Goal: Task Accomplishment & Management: Use online tool/utility

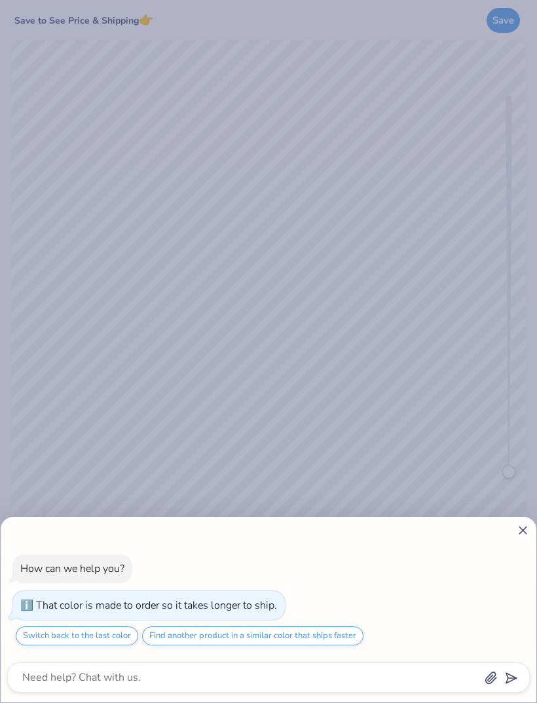
click at [520, 526] on icon at bounding box center [523, 531] width 14 height 14
type textarea "x"
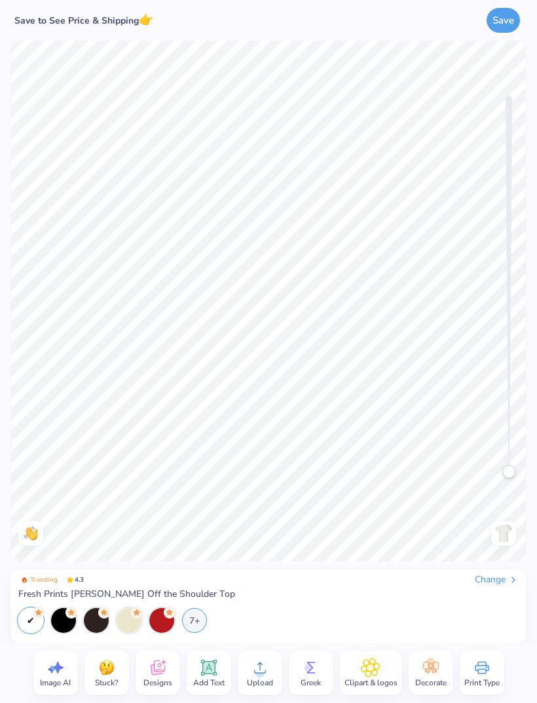
click at [194, 617] on div "7+" at bounding box center [194, 620] width 25 height 25
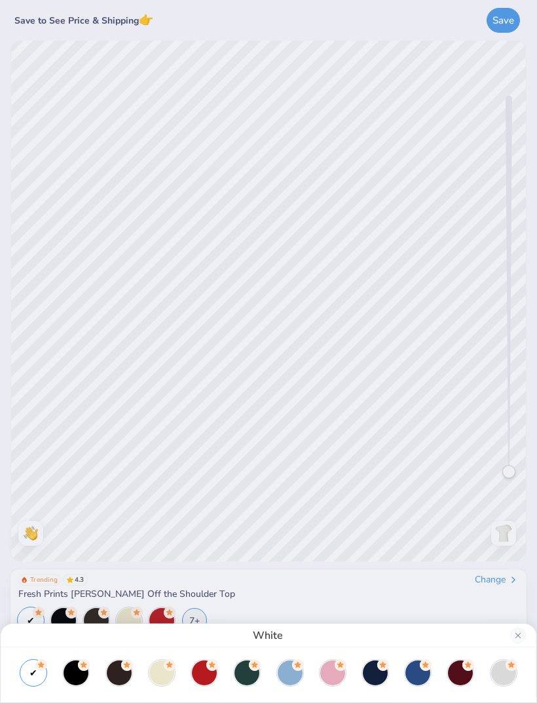
click at [250, 670] on div at bounding box center [247, 673] width 25 height 25
click at [303, 589] on div "Green" at bounding box center [268, 351] width 537 height 703
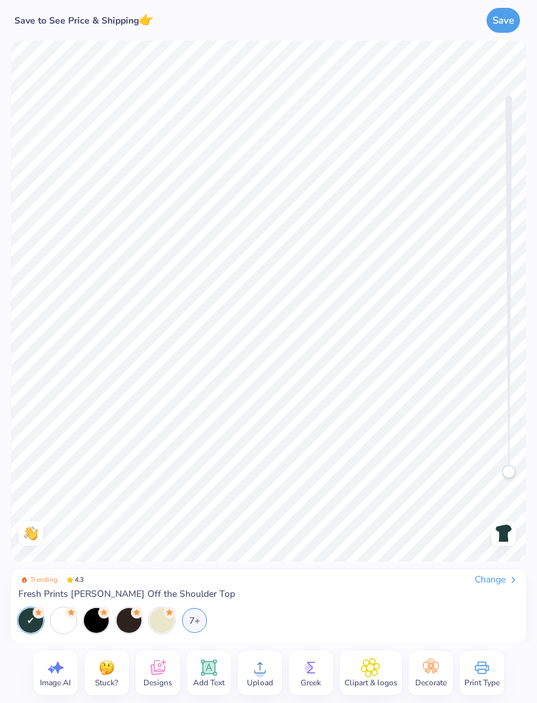
click at [157, 670] on icon at bounding box center [158, 668] width 20 height 20
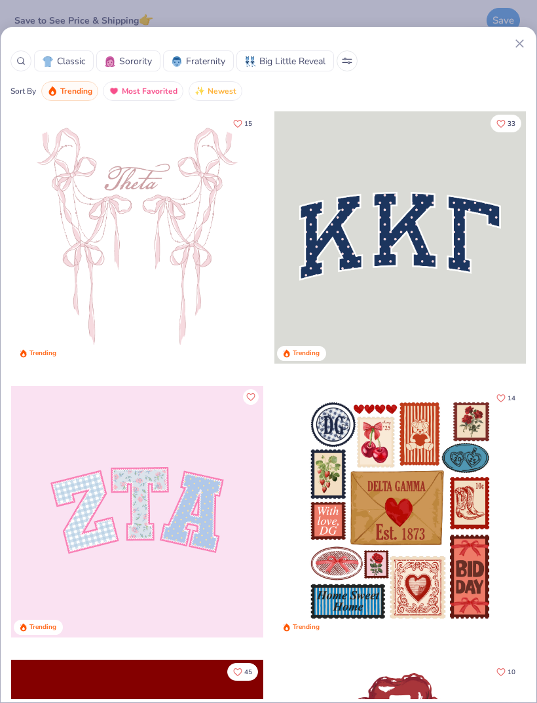
click at [132, 67] on span "Sorority" at bounding box center [135, 61] width 33 height 14
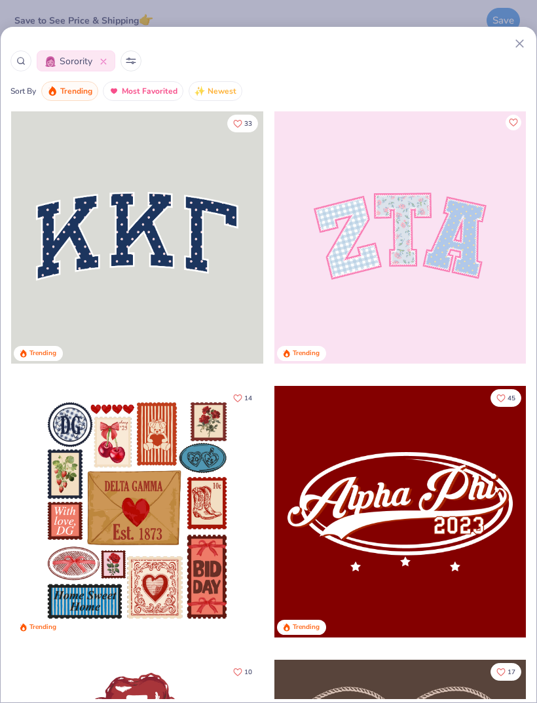
click at [141, 60] on button at bounding box center [131, 60] width 21 height 21
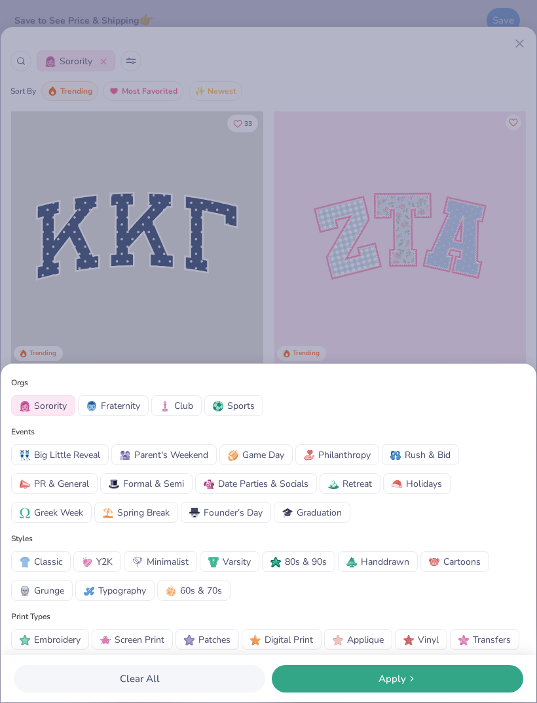
click at [442, 314] on div "Orgs Sorority Fraternity Club Sports Events Big Little Reveal Parent's Weekend …" at bounding box center [268, 351] width 537 height 703
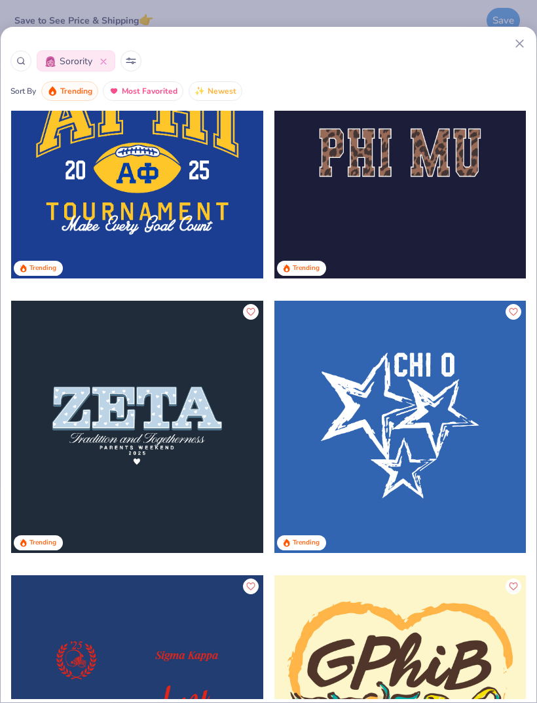
scroll to position [7502, 0]
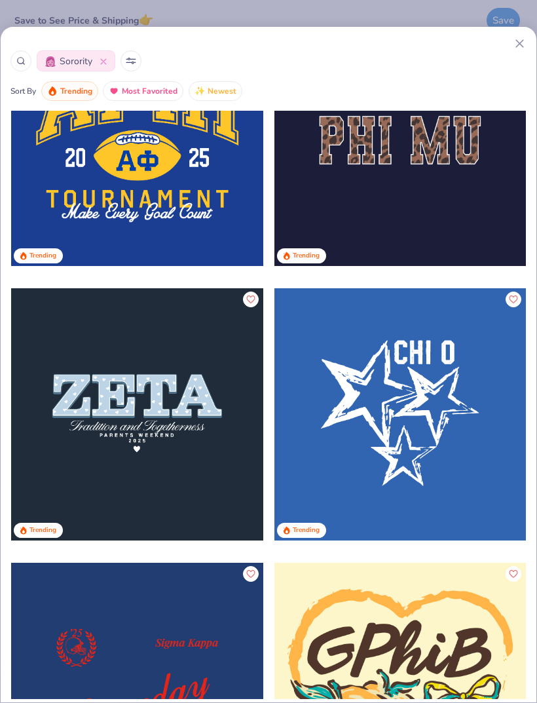
click at [398, 222] on div at bounding box center [401, 140] width 252 height 252
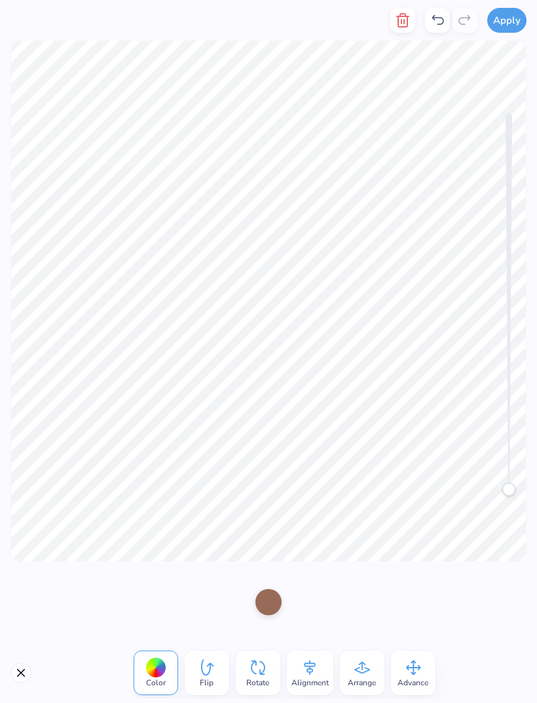
click at [271, 600] on div at bounding box center [269, 602] width 26 height 26
click at [28, 678] on button "Close" at bounding box center [20, 673] width 21 height 21
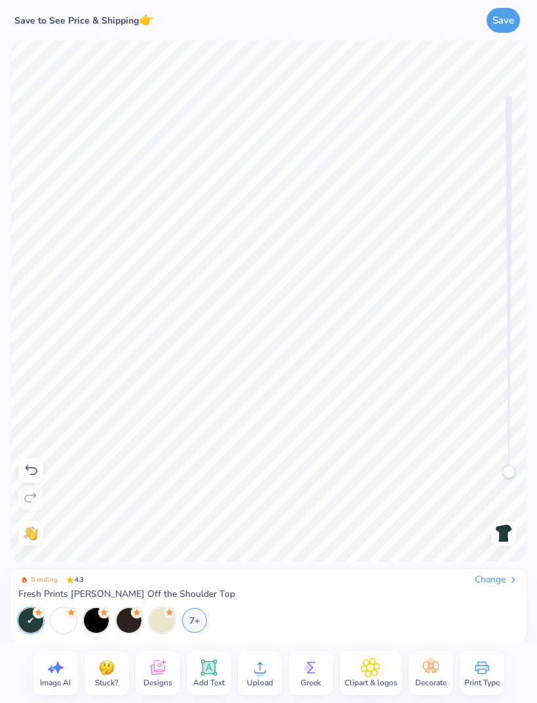
click at [313, 674] on icon at bounding box center [311, 668] width 20 height 20
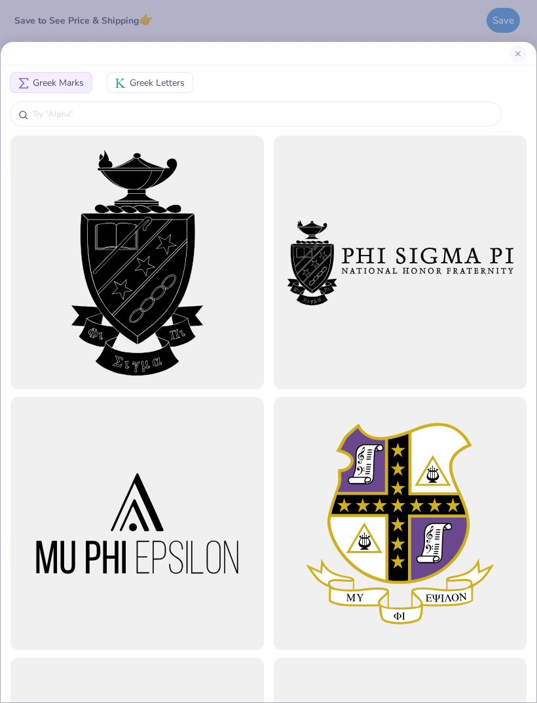
click at [174, 113] on input "text" at bounding box center [262, 113] width 462 height 13
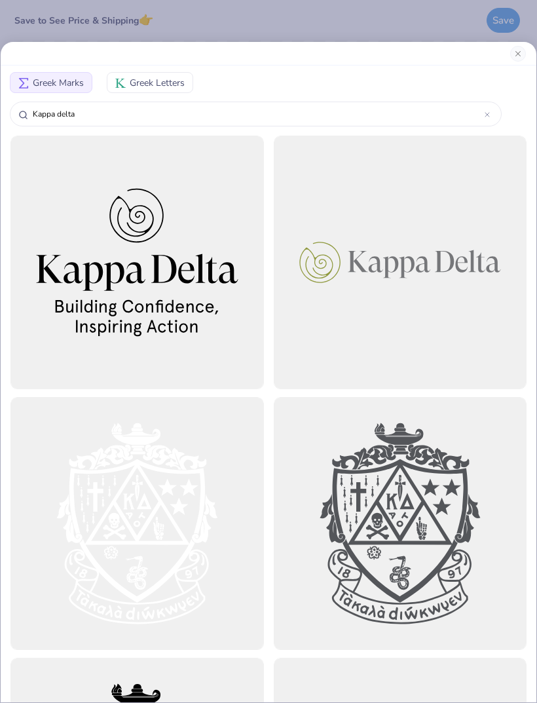
type input "Kappa delta"
click at [403, 43] on div at bounding box center [269, 54] width 536 height 24
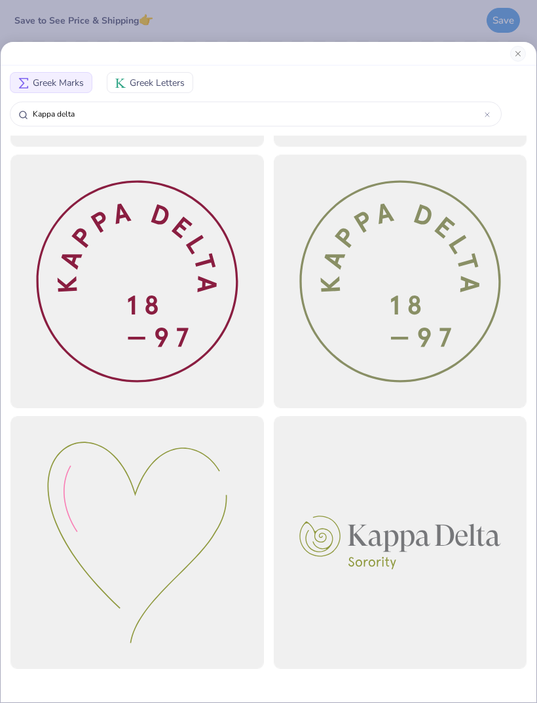
scroll to position [4898, 0]
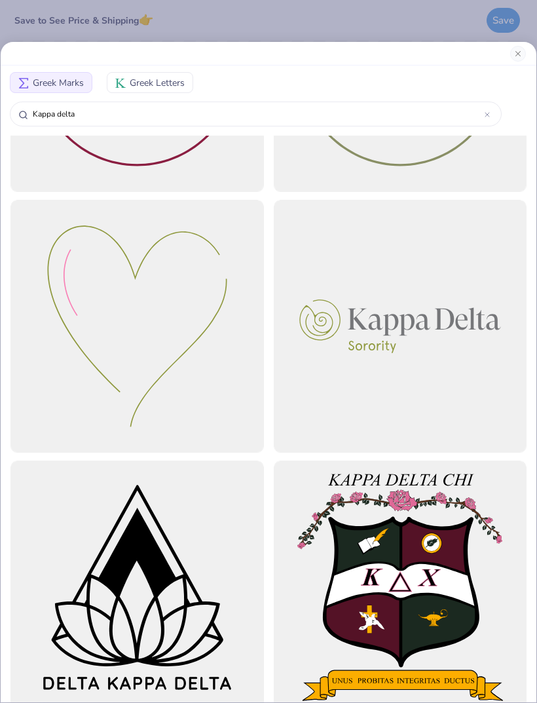
click at [178, 376] on div at bounding box center [137, 327] width 254 height 254
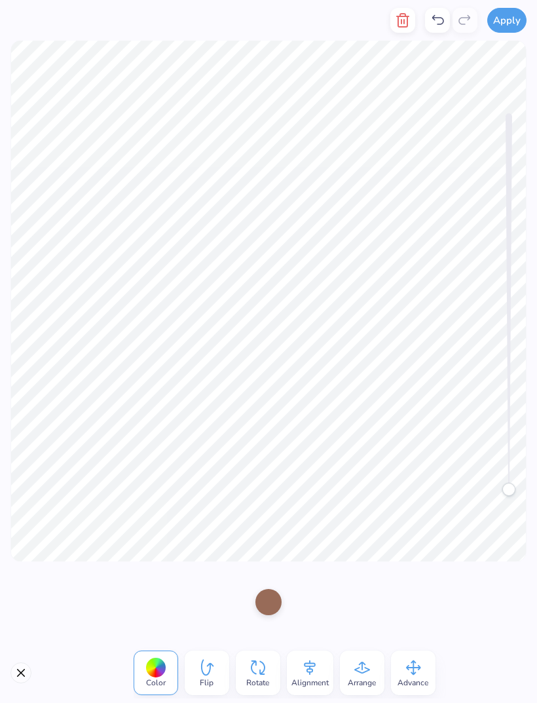
click at [408, 13] on icon "button" at bounding box center [403, 20] width 16 height 16
click at [406, 19] on icon "button" at bounding box center [403, 20] width 16 height 16
click at [404, 24] on icon "button" at bounding box center [403, 20] width 16 height 16
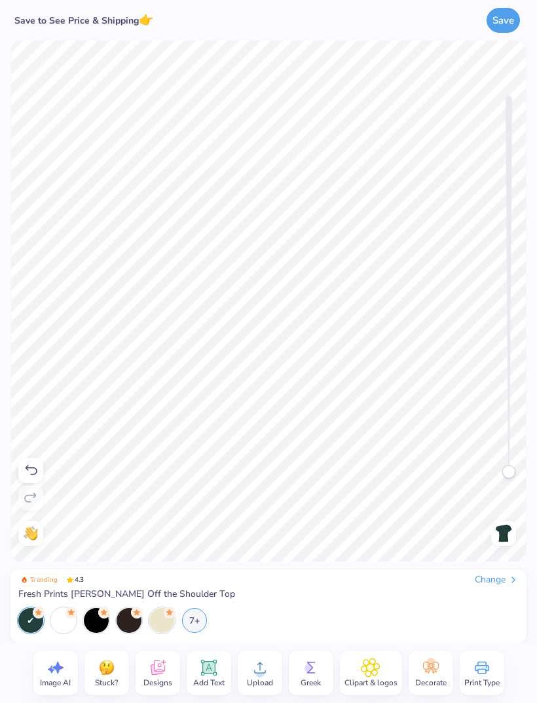
click at [161, 663] on icon at bounding box center [158, 668] width 20 height 20
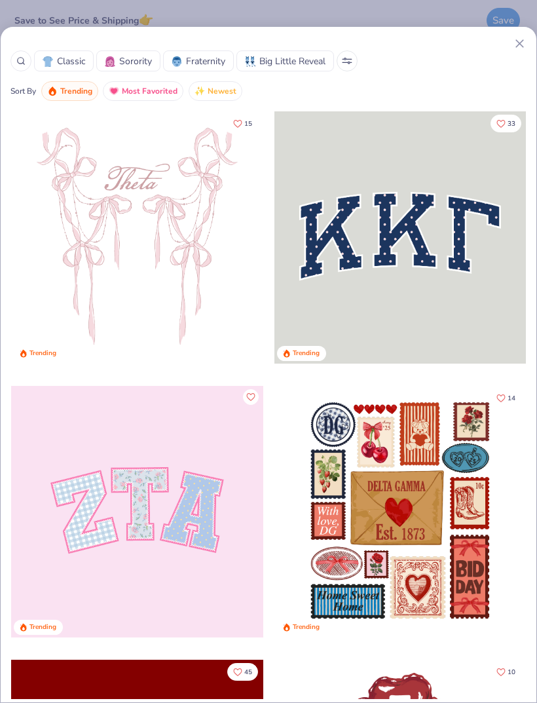
click at [39, 54] on button "Classic" at bounding box center [64, 60] width 60 height 21
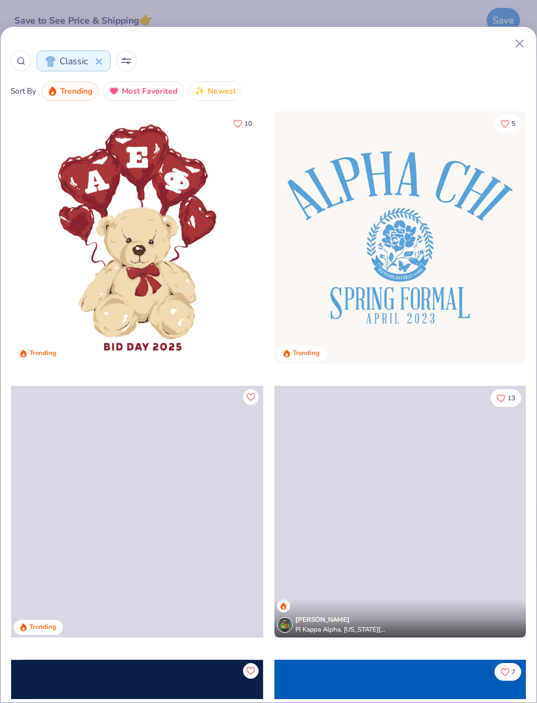
click at [24, 60] on icon at bounding box center [20, 60] width 9 height 9
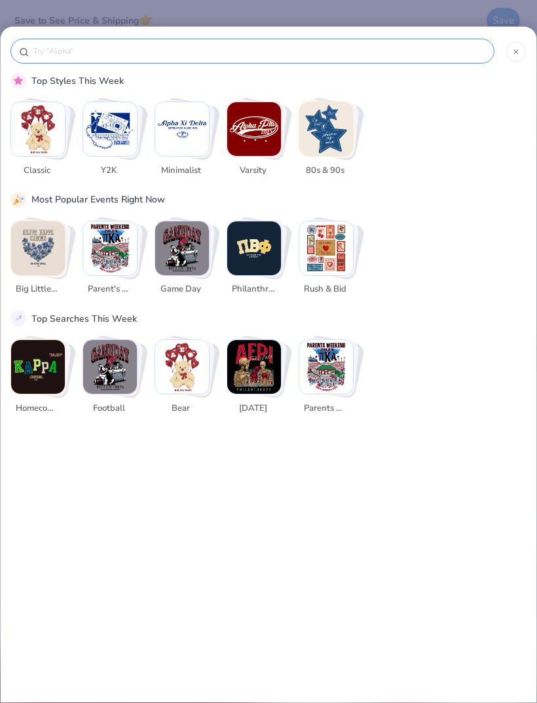
click at [100, 58] on input "text" at bounding box center [259, 51] width 454 height 13
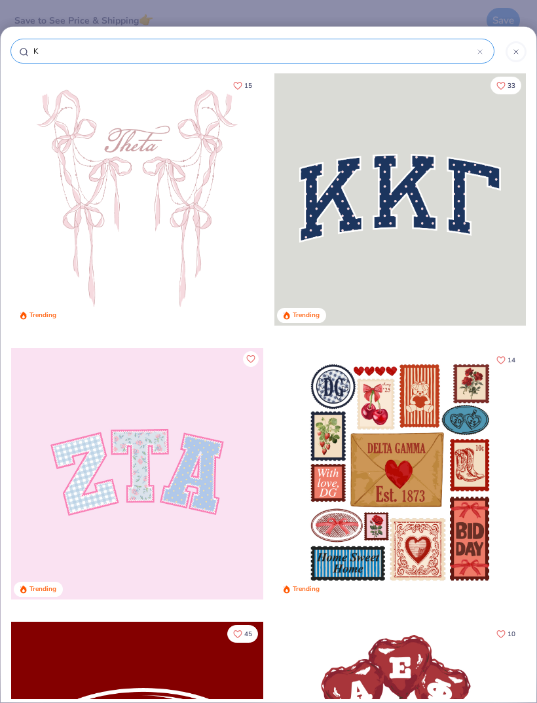
type input "Ka"
type input "Kap"
type input "[PERSON_NAME]"
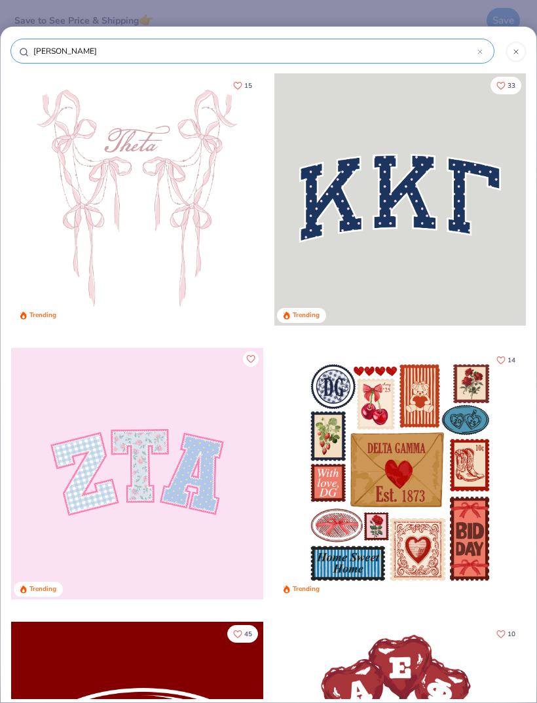
type input "[PERSON_NAME]"
type input "Kappa"
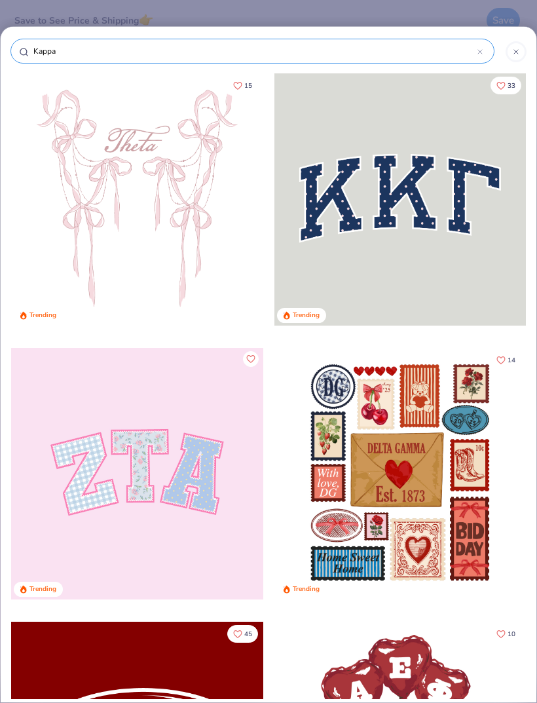
type input "Kappa d"
type input "Kappa de"
type input "Kappa del"
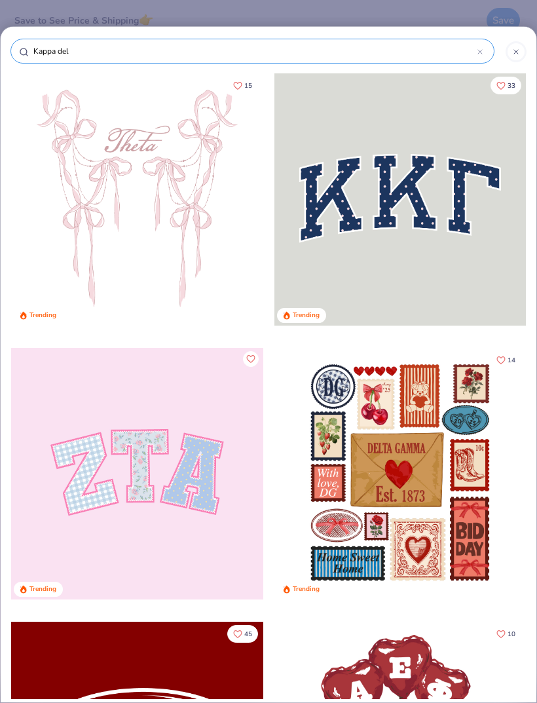
type input "Kappa del"
type input "Kappa delt"
type input "Kappa delta"
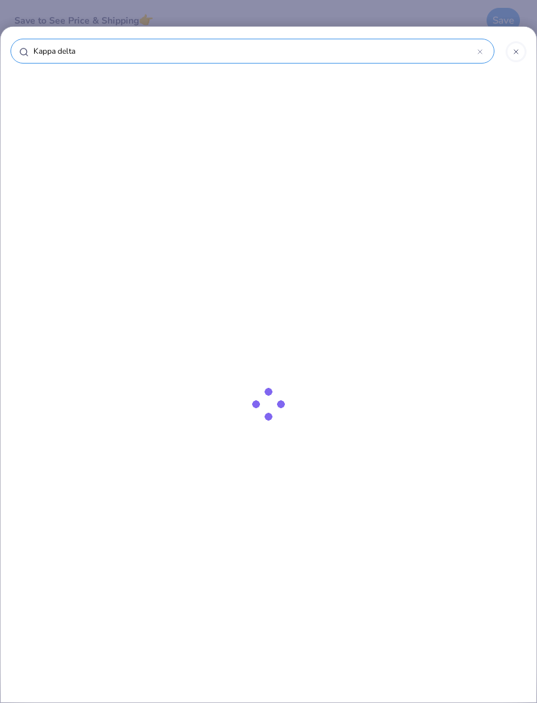
type input "Kappa delt"
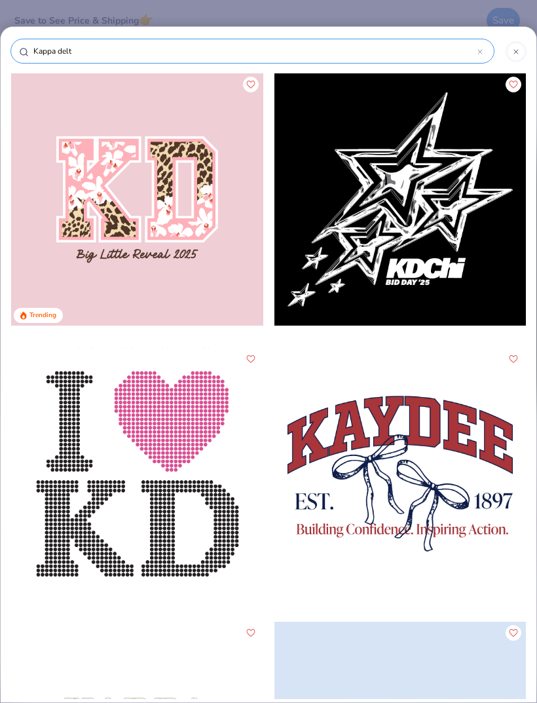
type input "Kappa delta"
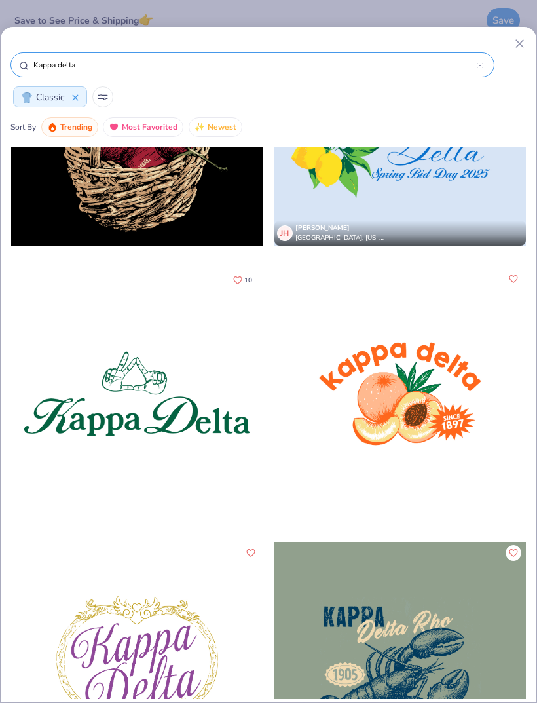
scroll to position [2349, 0]
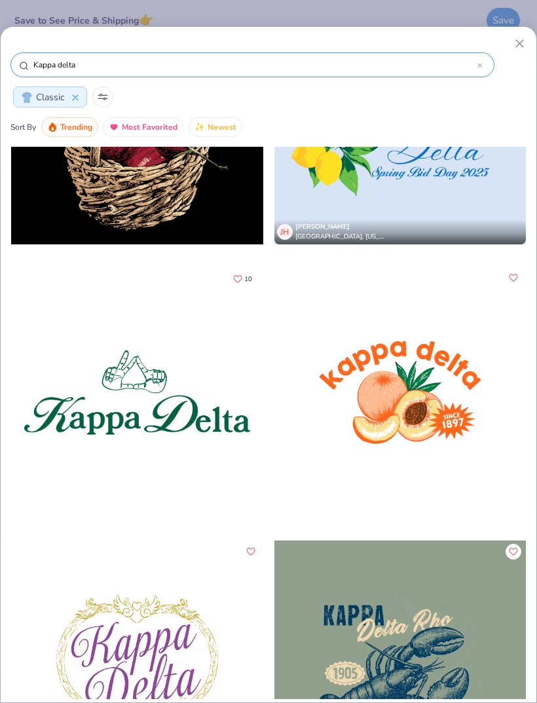
click at [163, 411] on div at bounding box center [137, 393] width 252 height 252
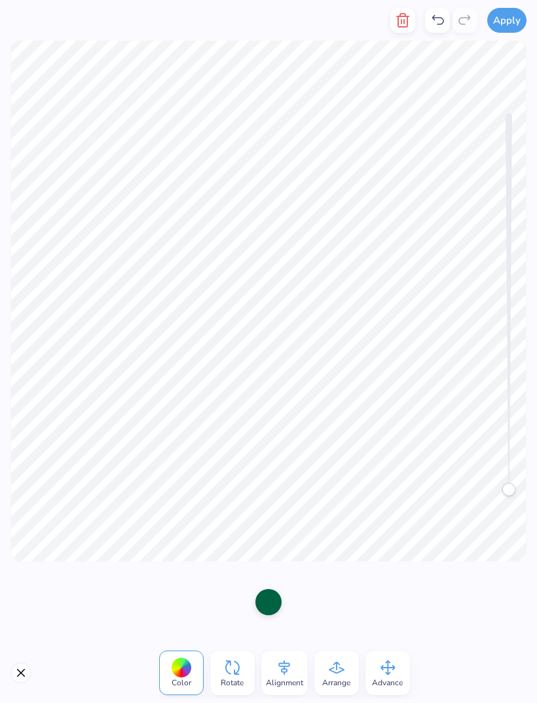
click at [190, 672] on icon at bounding box center [182, 668] width 20 height 20
click at [183, 662] on div at bounding box center [181, 668] width 20 height 20
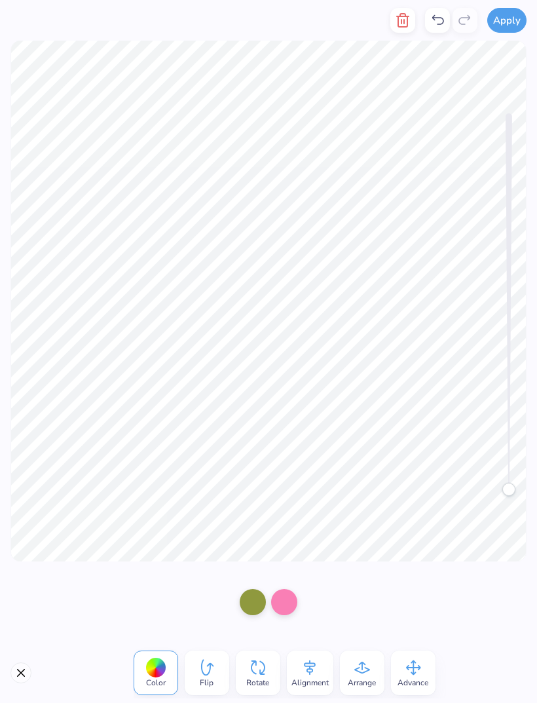
click at [156, 663] on div at bounding box center [155, 668] width 20 height 20
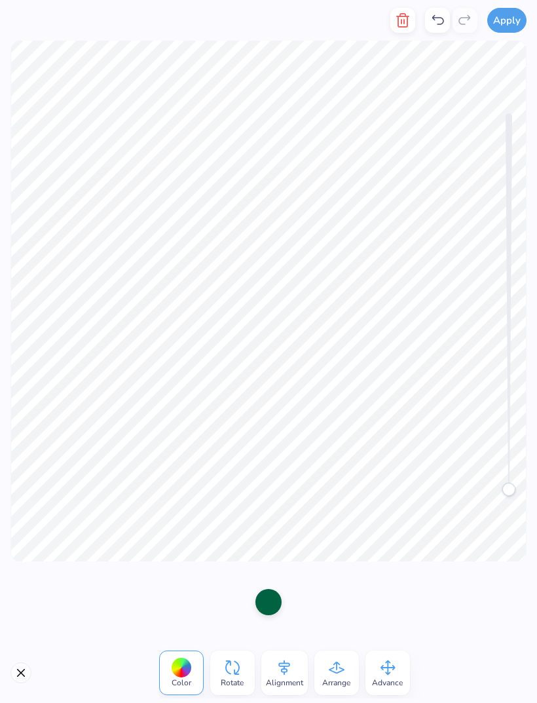
click at [270, 602] on div at bounding box center [269, 602] width 26 height 26
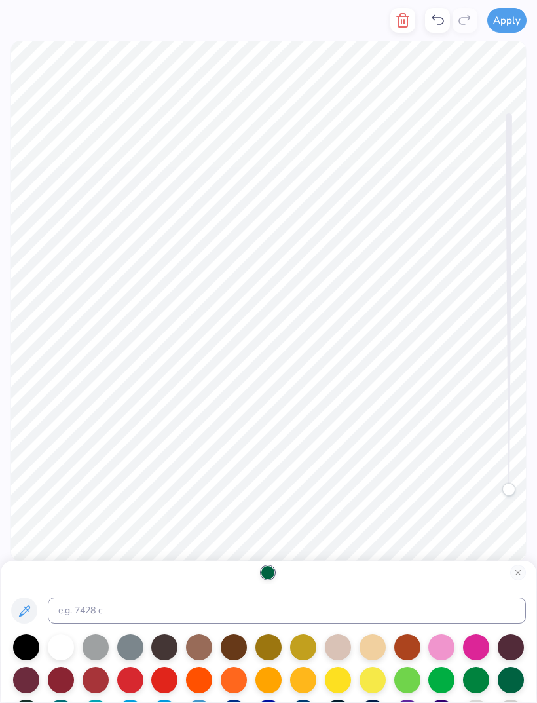
click at [480, 645] on div at bounding box center [476, 647] width 26 height 26
click at [429, 648] on div at bounding box center [442, 647] width 26 height 26
click at [66, 644] on div at bounding box center [61, 647] width 26 height 26
click at [439, 646] on div at bounding box center [442, 647] width 26 height 26
click at [505, 22] on button "Apply" at bounding box center [507, 20] width 39 height 25
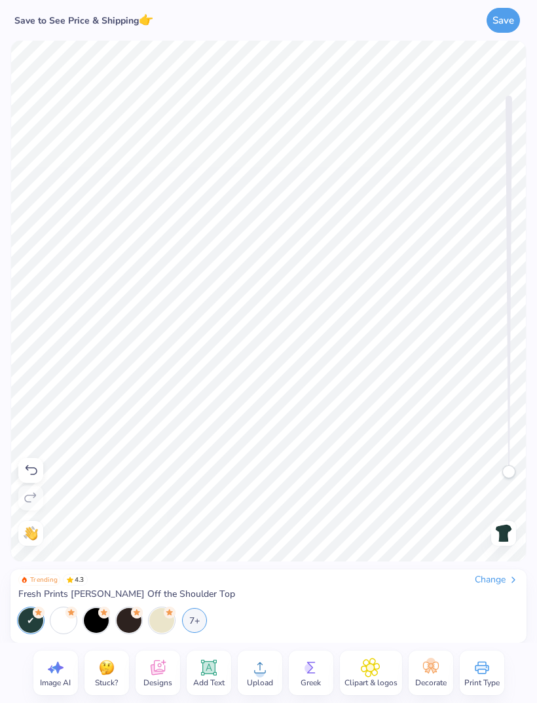
click at [195, 625] on div "7+" at bounding box center [194, 620] width 25 height 25
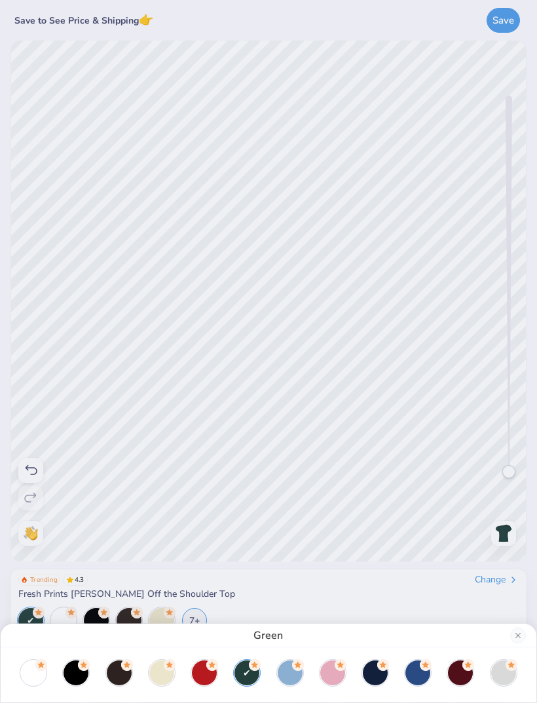
click at [335, 672] on div at bounding box center [332, 673] width 25 height 25
click at [503, 674] on div at bounding box center [503, 673] width 25 height 25
click at [502, 20] on div "[PERSON_NAME]" at bounding box center [268, 351] width 537 height 703
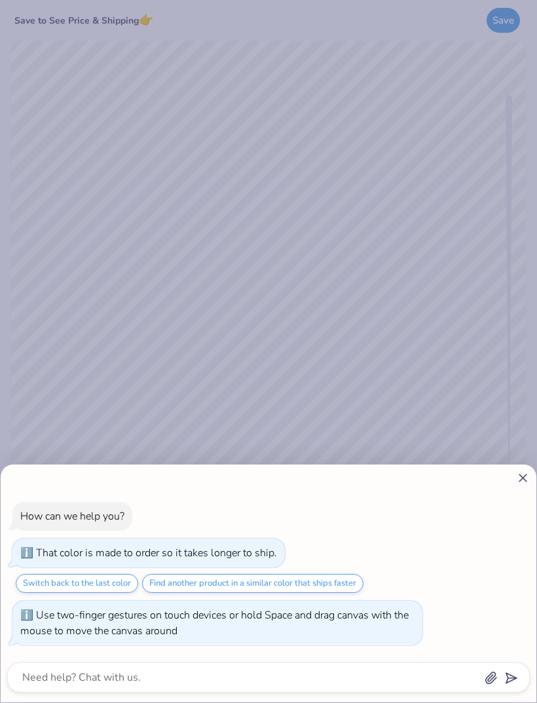
click at [273, 584] on button "Find another product in a similar color that ships faster" at bounding box center [253, 583] width 222 height 19
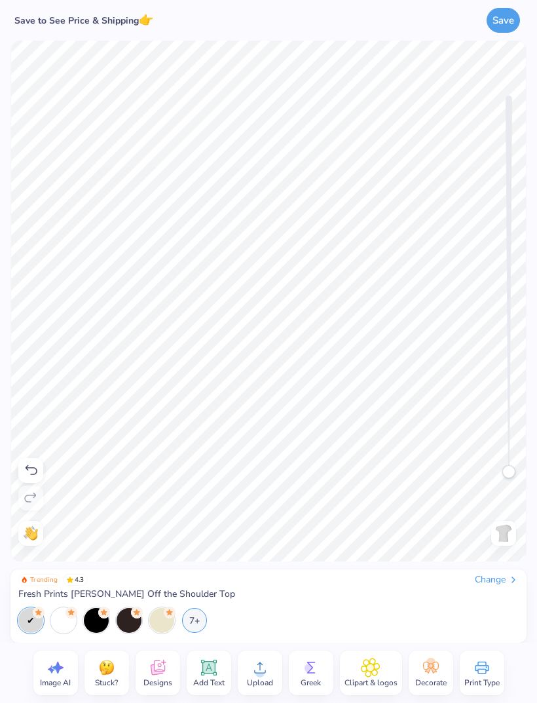
type textarea "x"
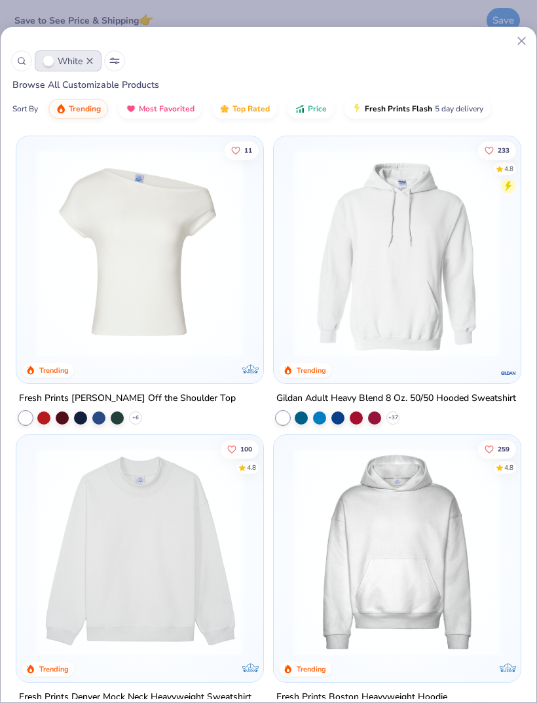
click at [518, 45] on icon at bounding box center [522, 41] width 14 height 14
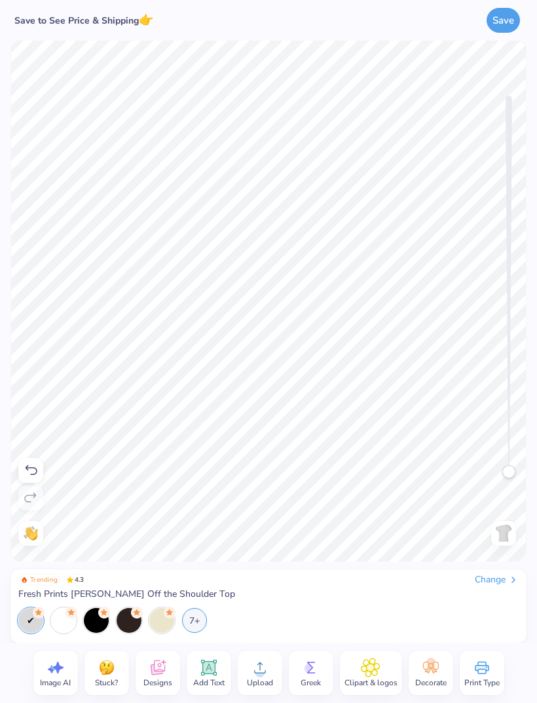
click at [200, 622] on div "7+" at bounding box center [194, 620] width 25 height 25
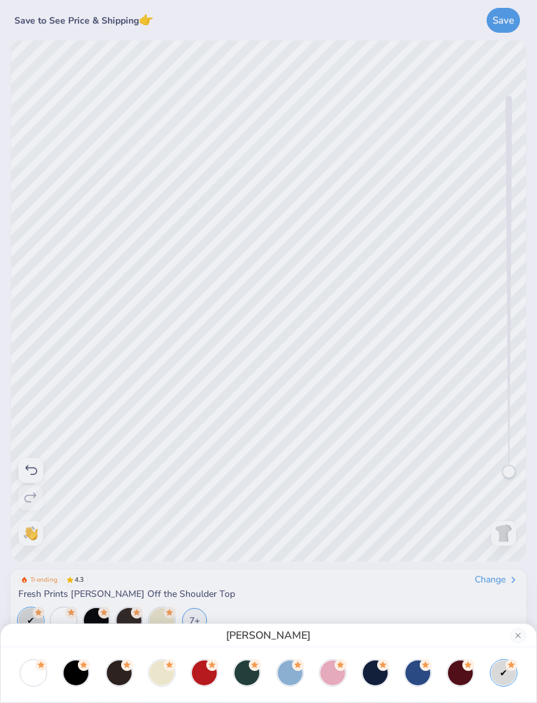
click at [83, 672] on div at bounding box center [76, 673] width 25 height 25
click at [130, 670] on div at bounding box center [119, 673] width 25 height 25
click at [284, 668] on div at bounding box center [290, 673] width 25 height 25
click at [336, 668] on icon at bounding box center [341, 665] width 12 height 12
click at [291, 670] on div at bounding box center [290, 673] width 25 height 25
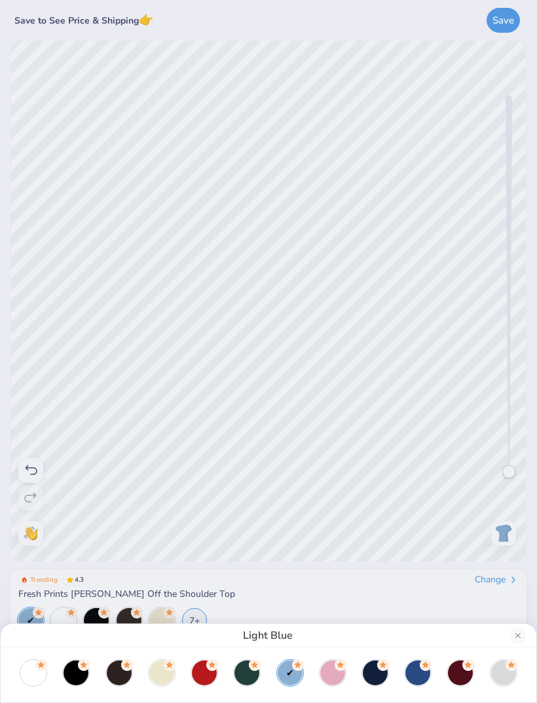
click at [383, 668] on circle at bounding box center [383, 665] width 12 height 12
click at [338, 669] on circle at bounding box center [341, 665] width 12 height 12
click at [79, 670] on div at bounding box center [76, 673] width 25 height 25
click at [123, 670] on div at bounding box center [119, 673] width 25 height 25
click at [38, 669] on icon at bounding box center [41, 665] width 12 height 12
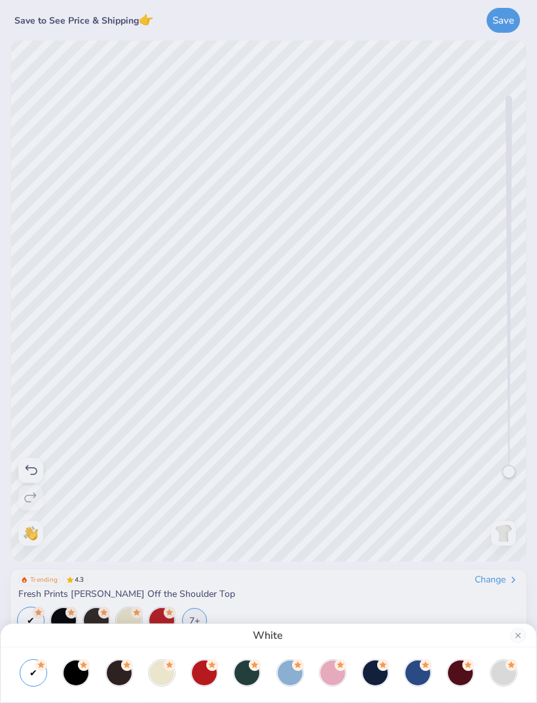
click at [512, 671] on div at bounding box center [503, 673] width 25 height 25
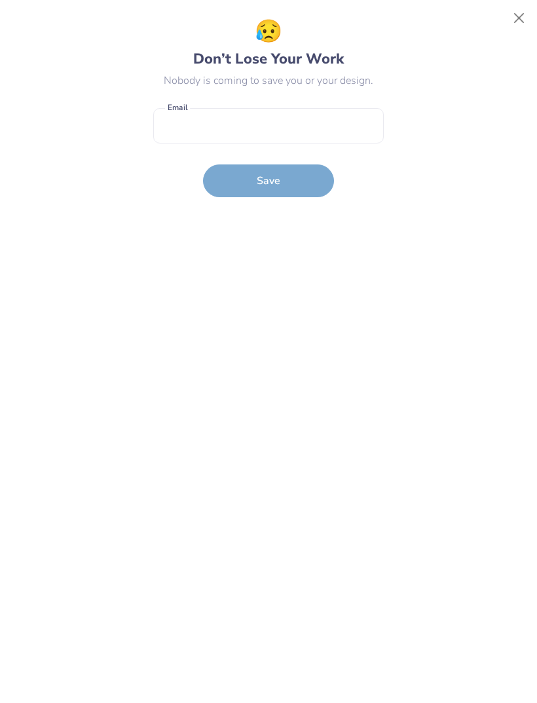
click at [517, 10] on button "Close" at bounding box center [519, 18] width 25 height 25
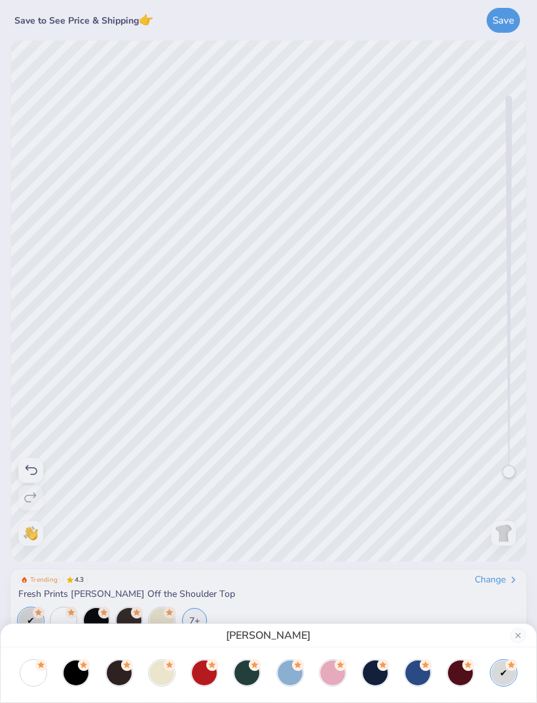
click at [512, 630] on button "Close" at bounding box center [519, 636] width 16 height 16
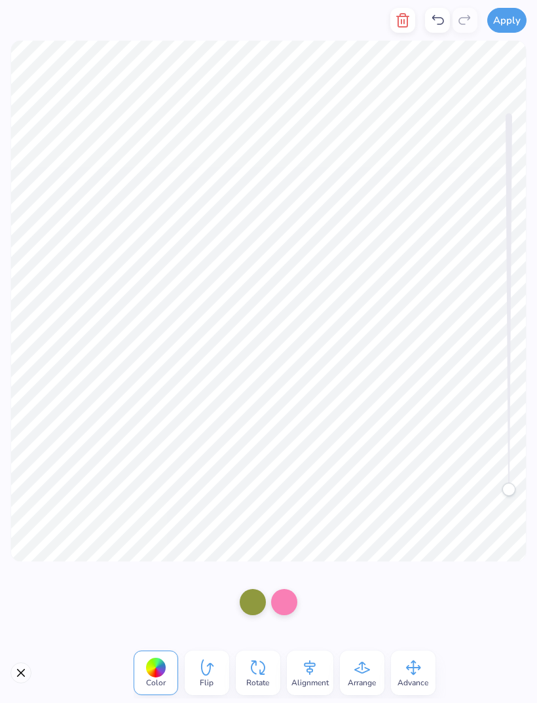
click at [402, 24] on icon "button" at bounding box center [403, 20] width 16 height 16
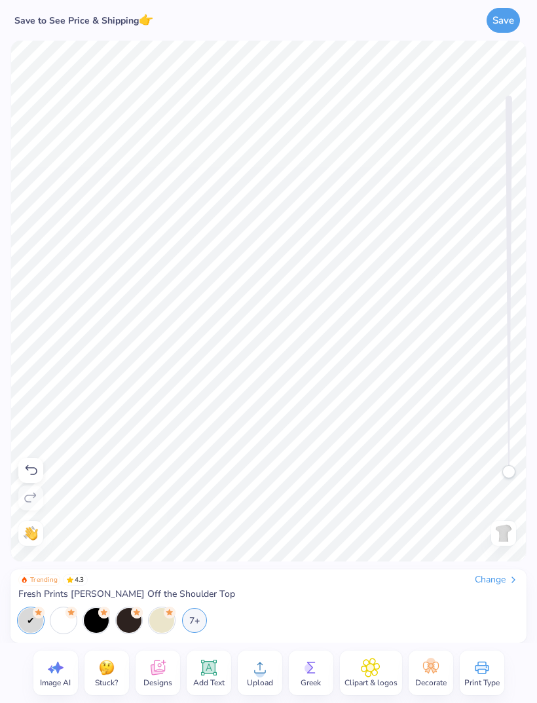
click at [162, 670] on icon at bounding box center [157, 668] width 14 height 15
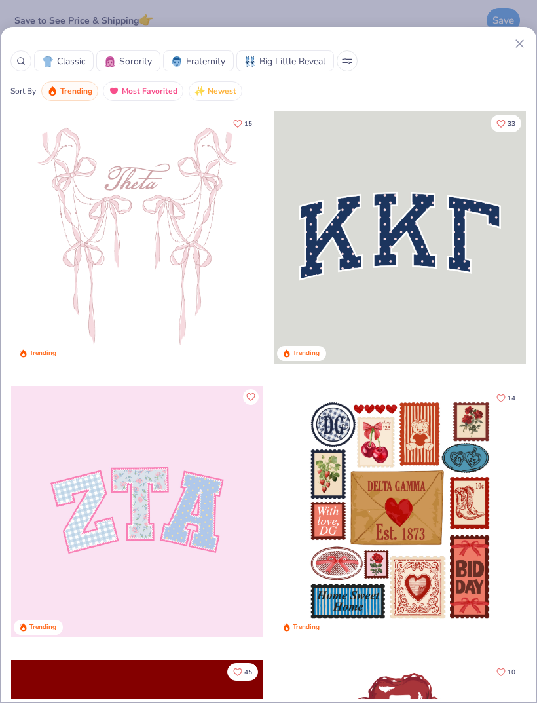
click at [20, 52] on div at bounding box center [20, 60] width 21 height 21
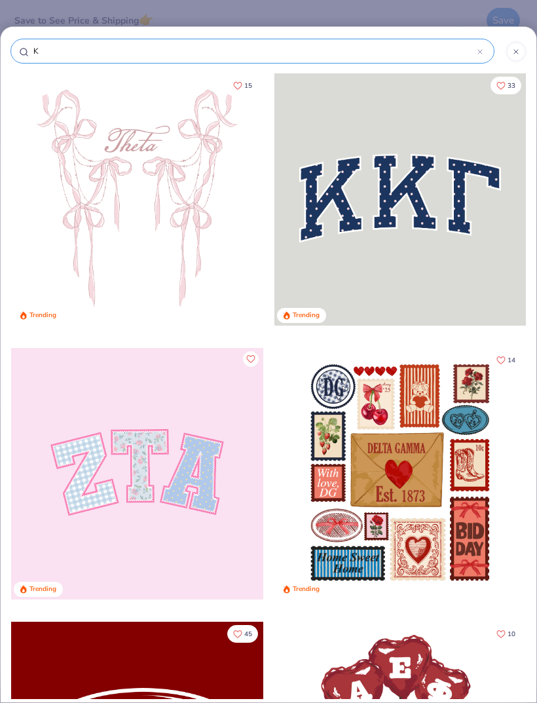
type input "Ka"
type input "Kap"
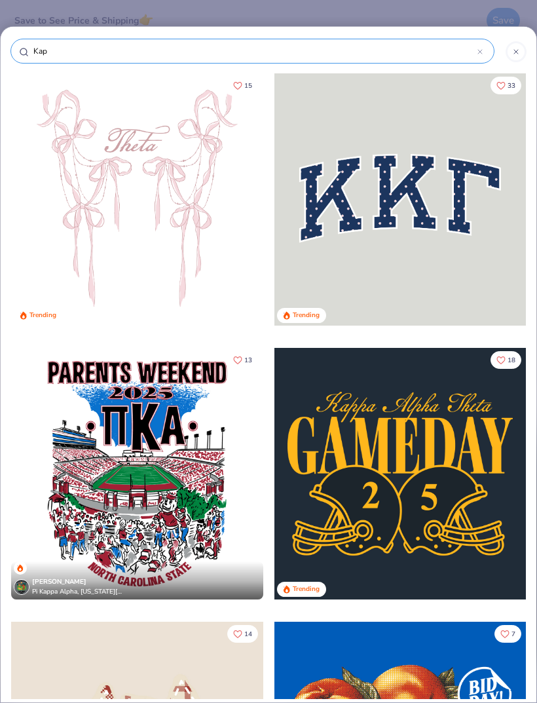
type input "[PERSON_NAME]"
type input "Kappa"
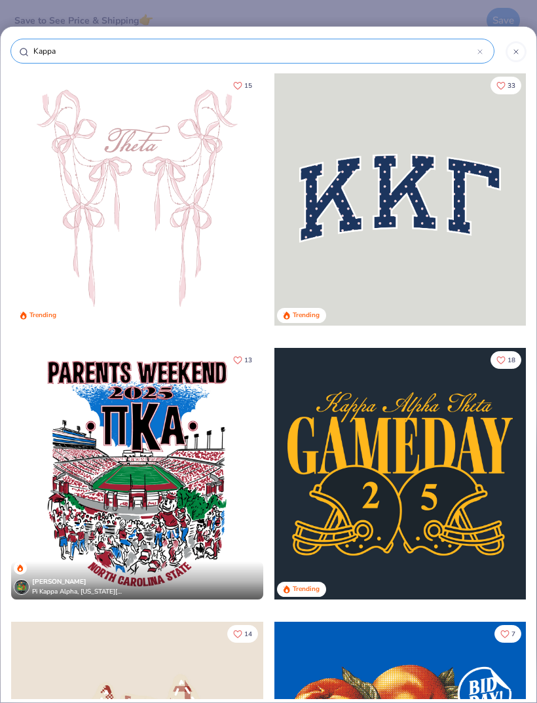
type input "Kappa"
type input "Kappa d"
type input "Kappa de"
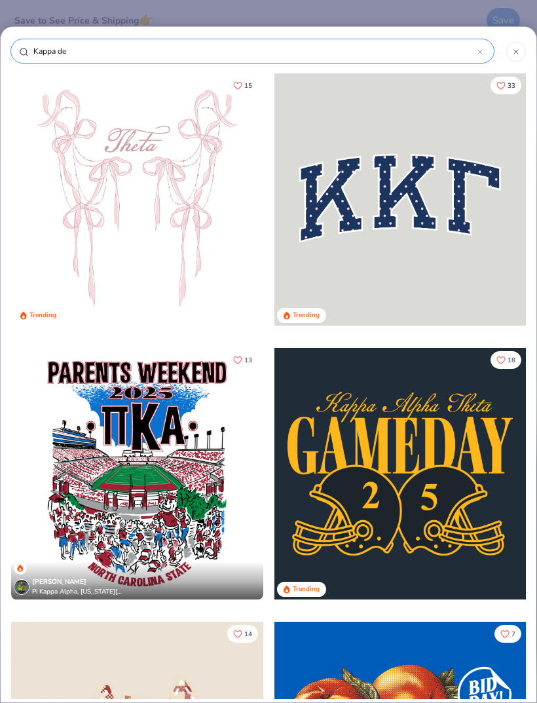
type input "Kappa del"
type input "Kappa delt"
type input "Kappa delta"
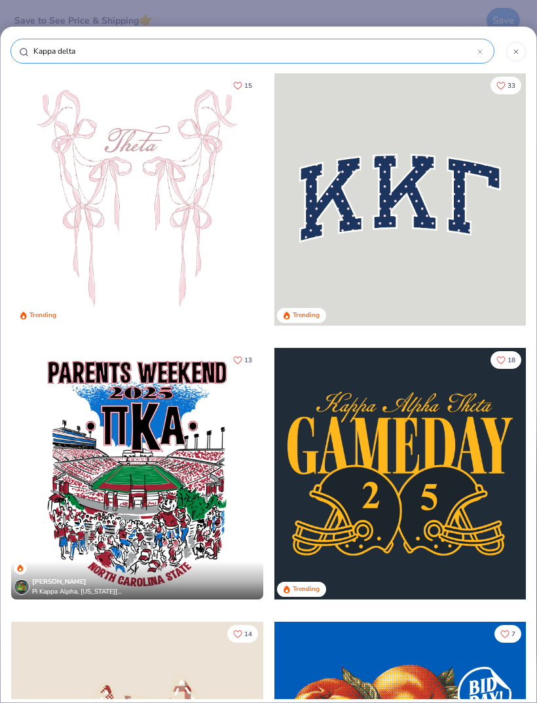
type input "Kappa delta"
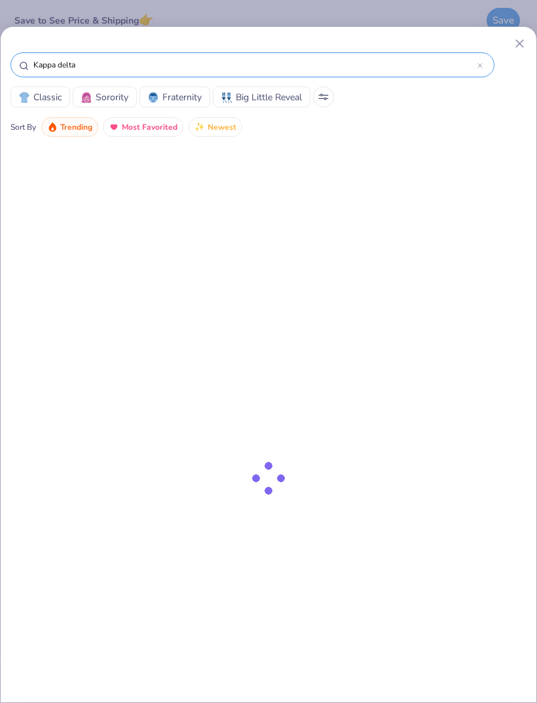
type input "Kappa delta"
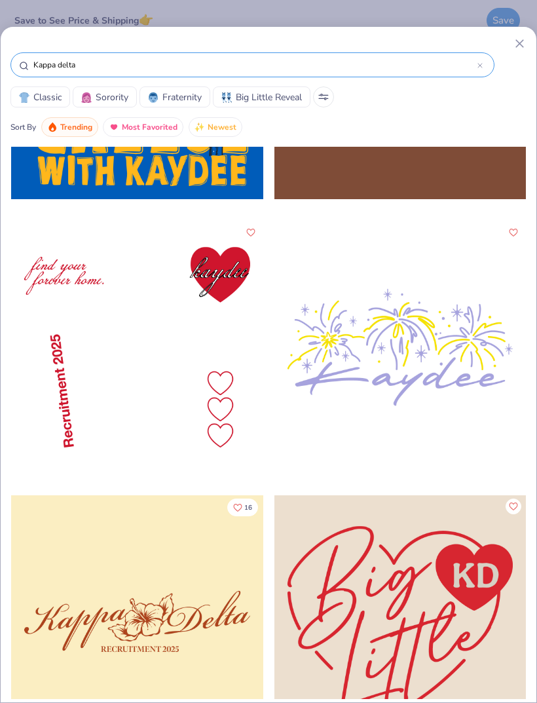
scroll to position [14466, 0]
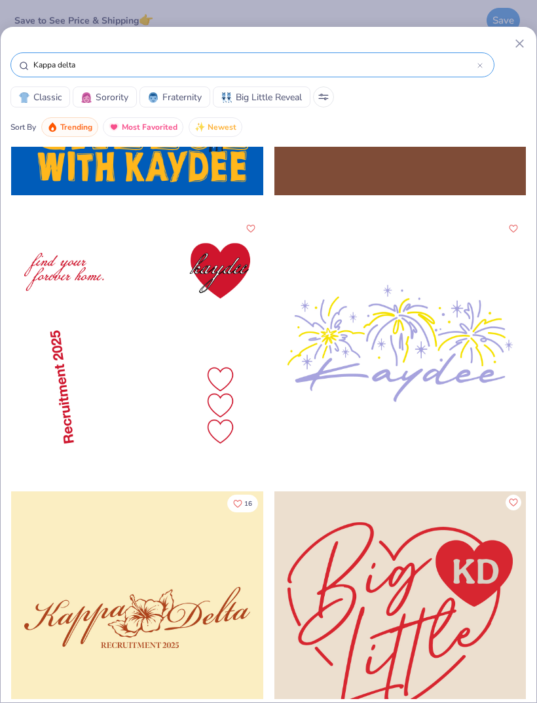
click at [65, 274] on div at bounding box center [137, 344] width 252 height 252
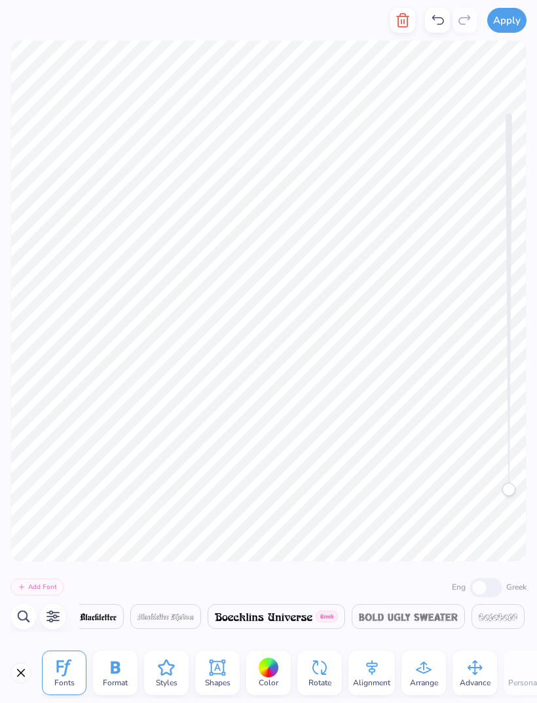
scroll to position [0, 3640]
click at [404, 22] on line "button" at bounding box center [404, 22] width 0 height 4
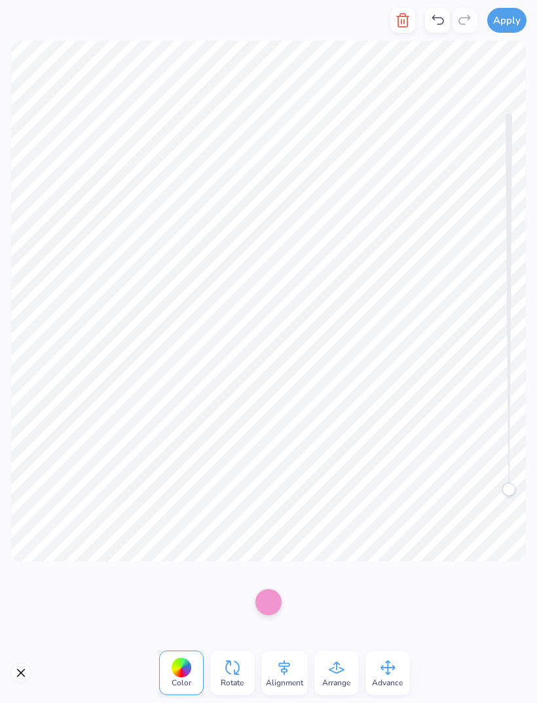
click at [185, 662] on div at bounding box center [181, 668] width 20 height 20
click at [399, 23] on icon "button" at bounding box center [402, 20] width 9 height 13
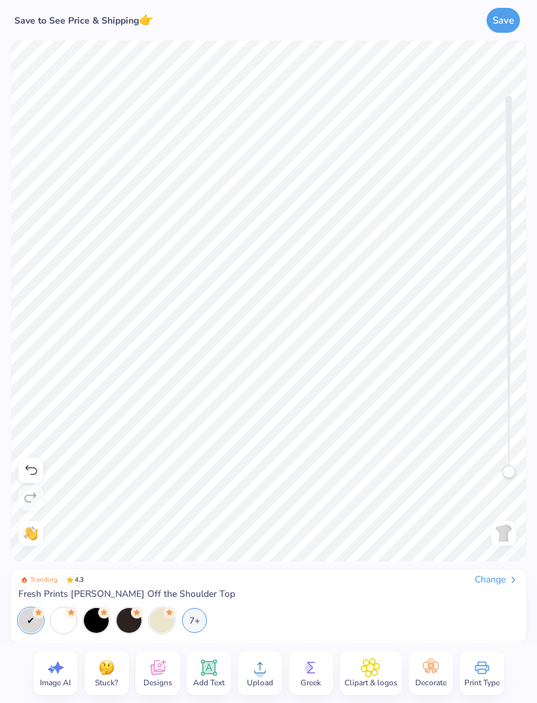
click at [496, 26] on button "Save" at bounding box center [503, 20] width 33 height 25
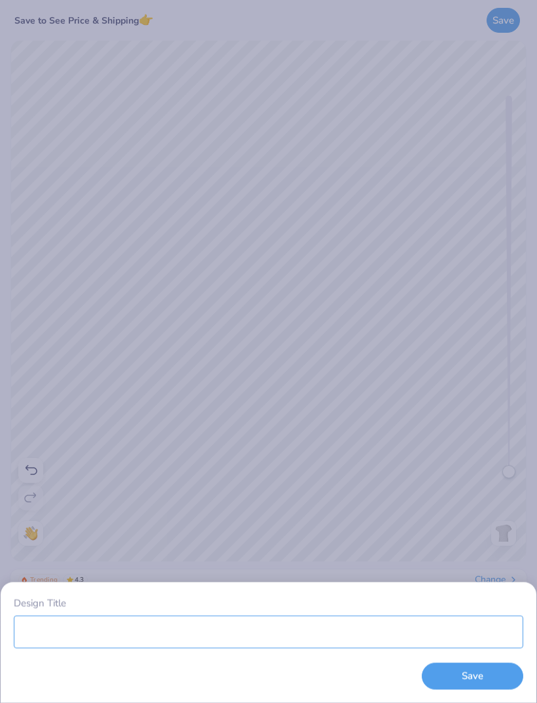
click at [324, 625] on input "Design Title" at bounding box center [269, 631] width 510 height 33
type input "Kid 1"
click at [488, 671] on button "Save" at bounding box center [473, 676] width 102 height 27
